Goal: Information Seeking & Learning: Check status

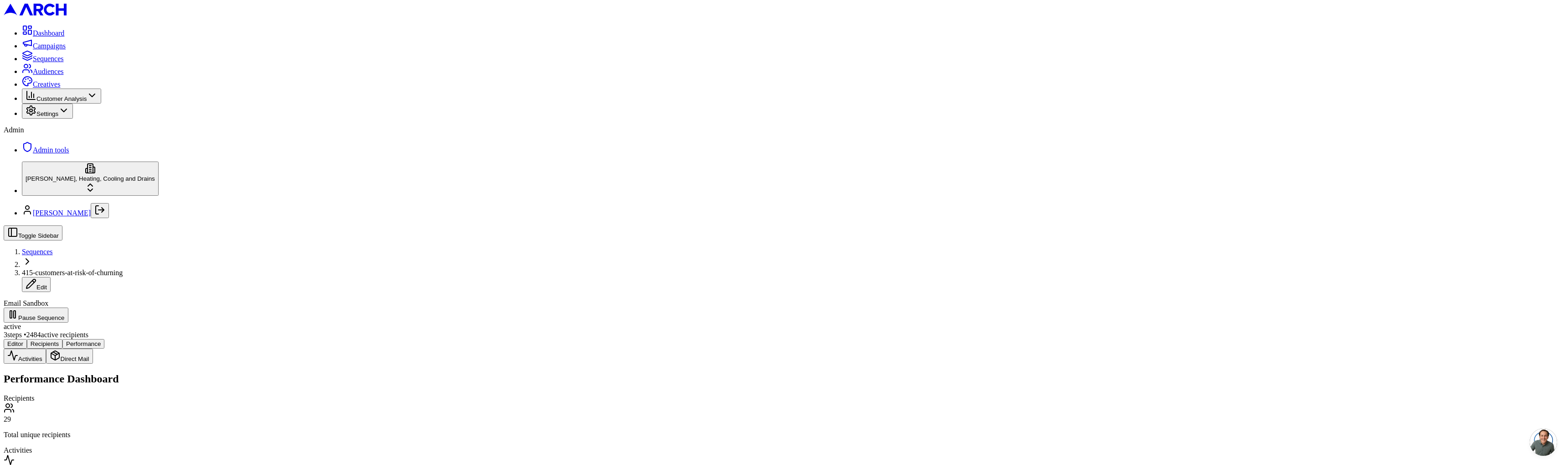
scroll to position [346, 0]
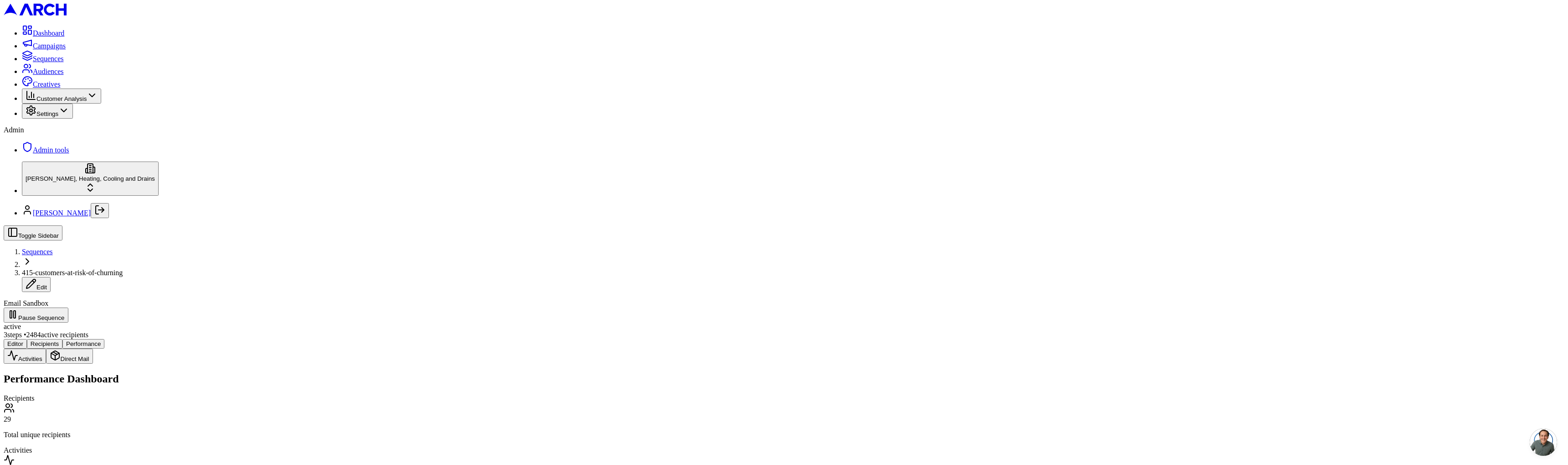
scroll to position [990, 0]
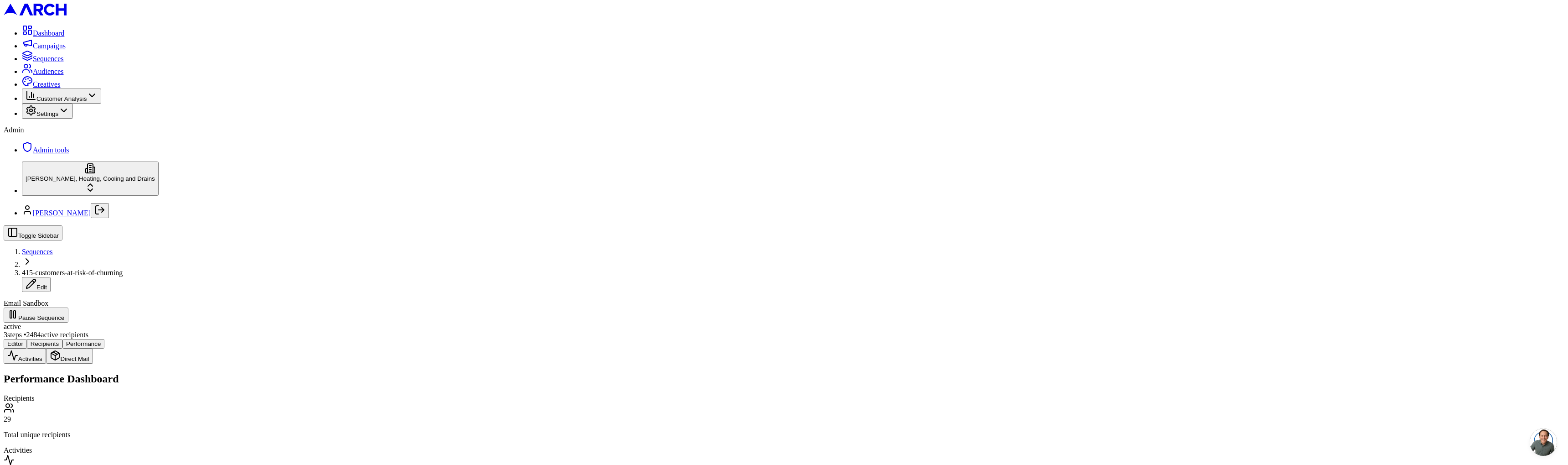
scroll to position [1107, 0]
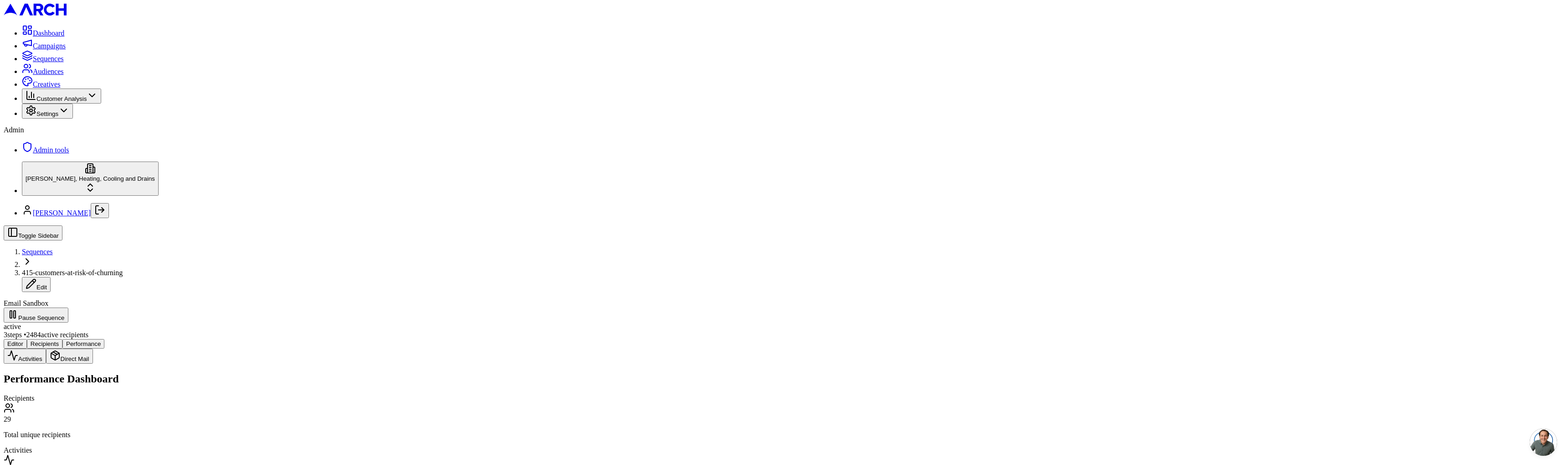
scroll to position [1405, 0]
